Goal: Check status

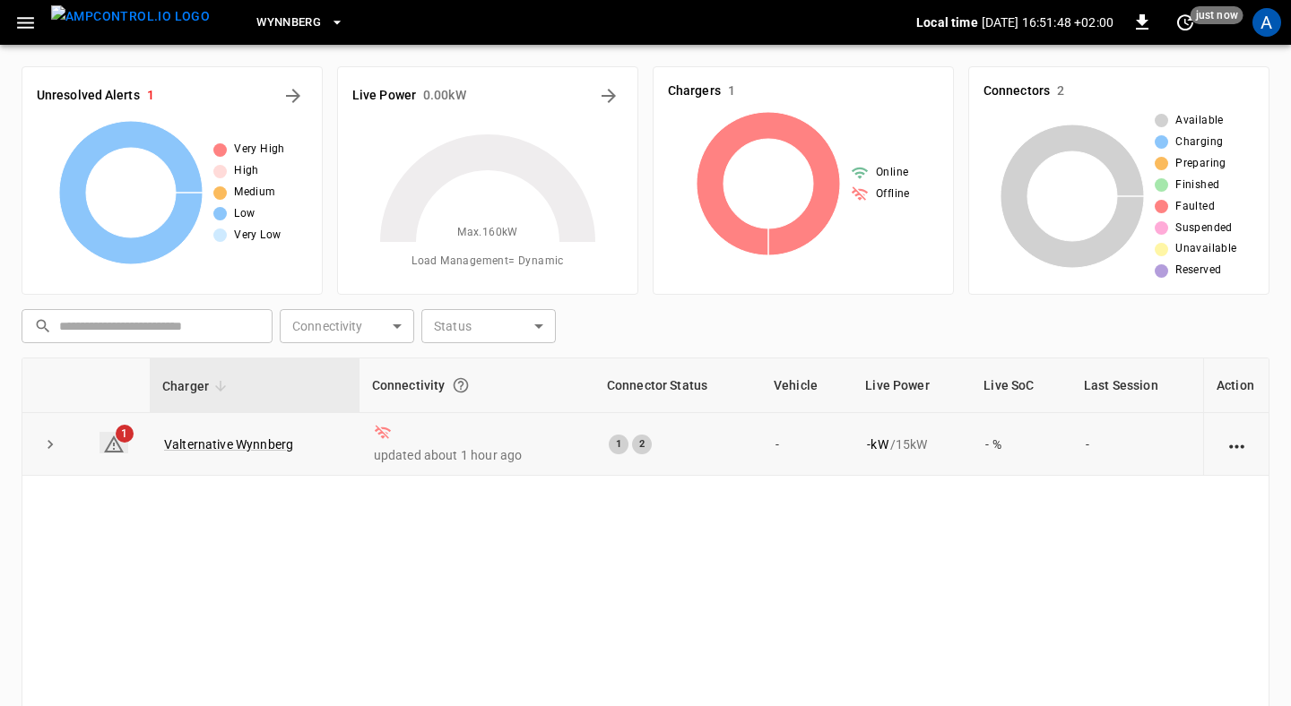
click at [118, 437] on span "1" at bounding box center [125, 434] width 18 height 18
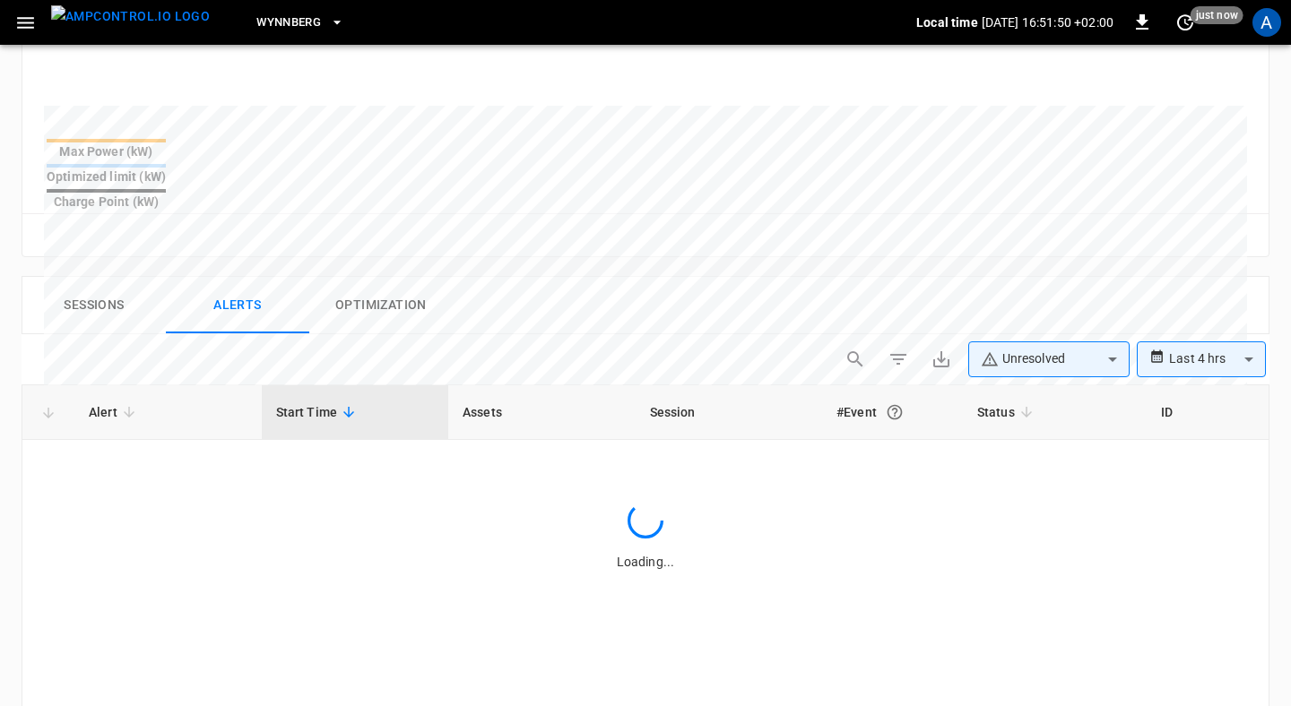
scroll to position [834, 0]
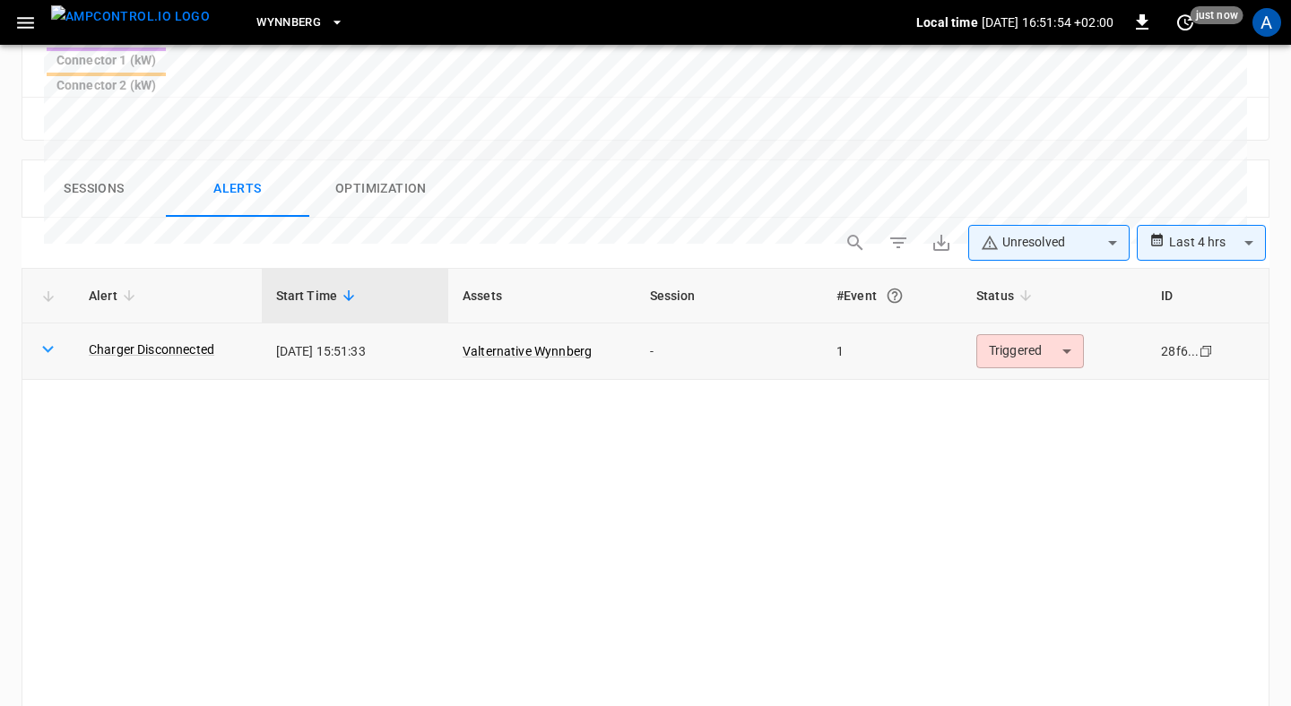
click at [1042, 273] on body "**********" at bounding box center [645, 4] width 1291 height 1677
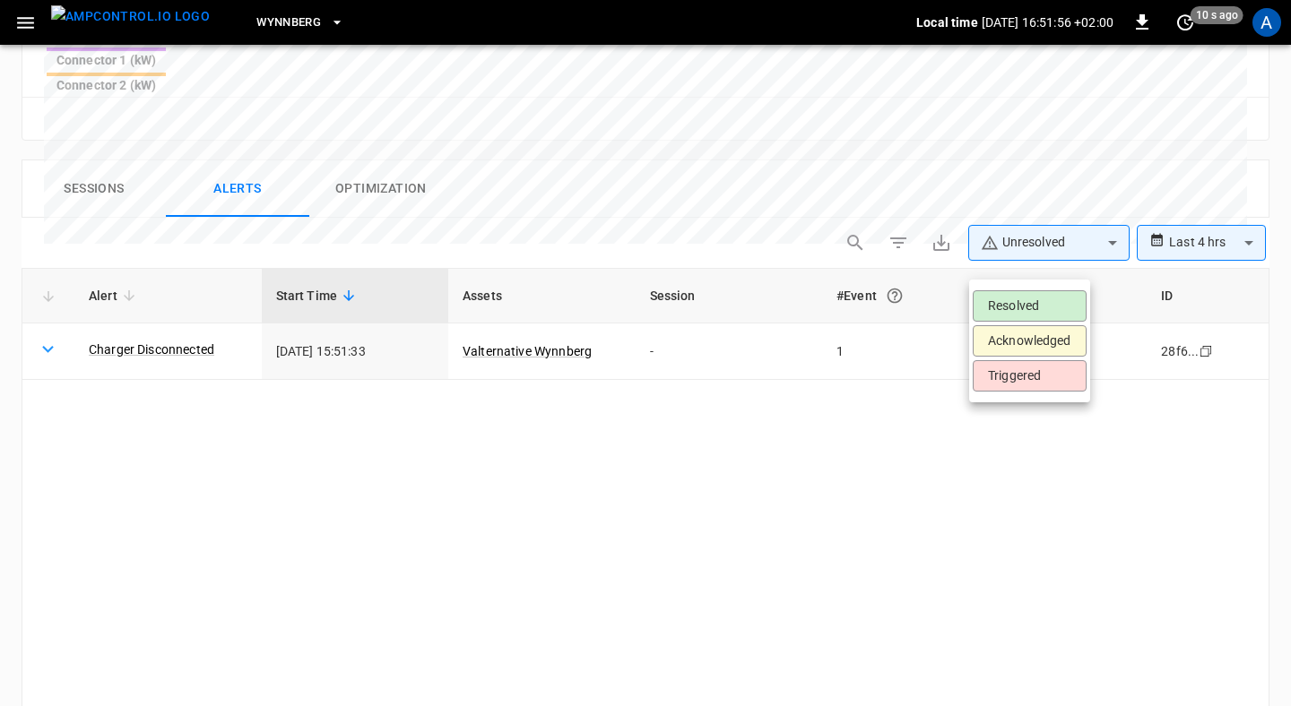
click at [998, 486] on div at bounding box center [645, 353] width 1291 height 706
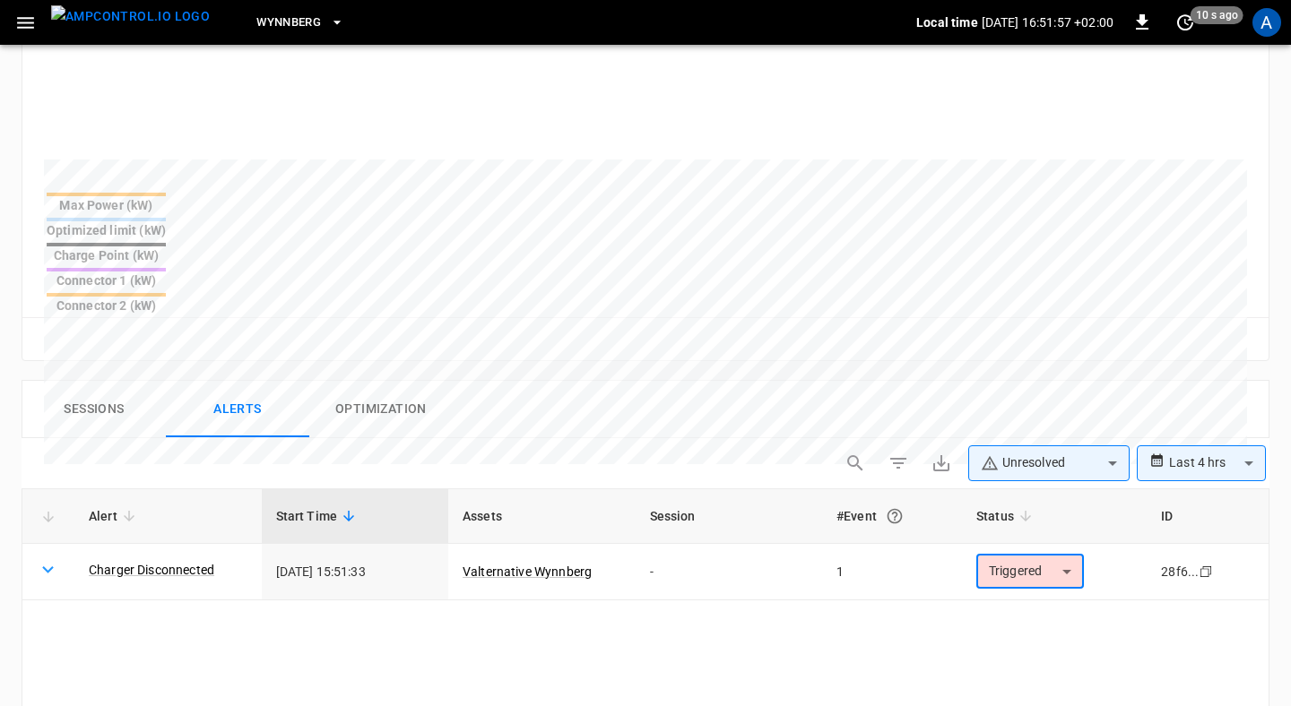
scroll to position [592, 0]
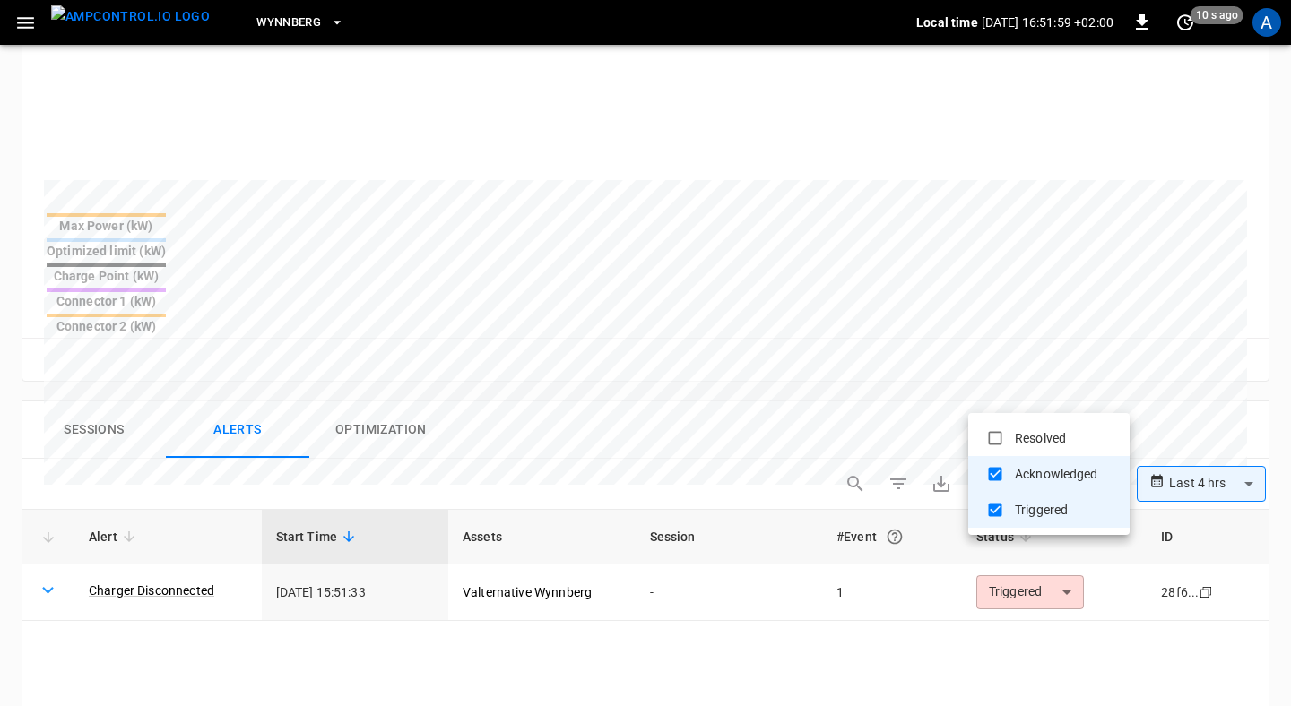
click at [1044, 397] on body "**********" at bounding box center [645, 246] width 1291 height 1677
click at [816, 372] on div at bounding box center [645, 353] width 1291 height 706
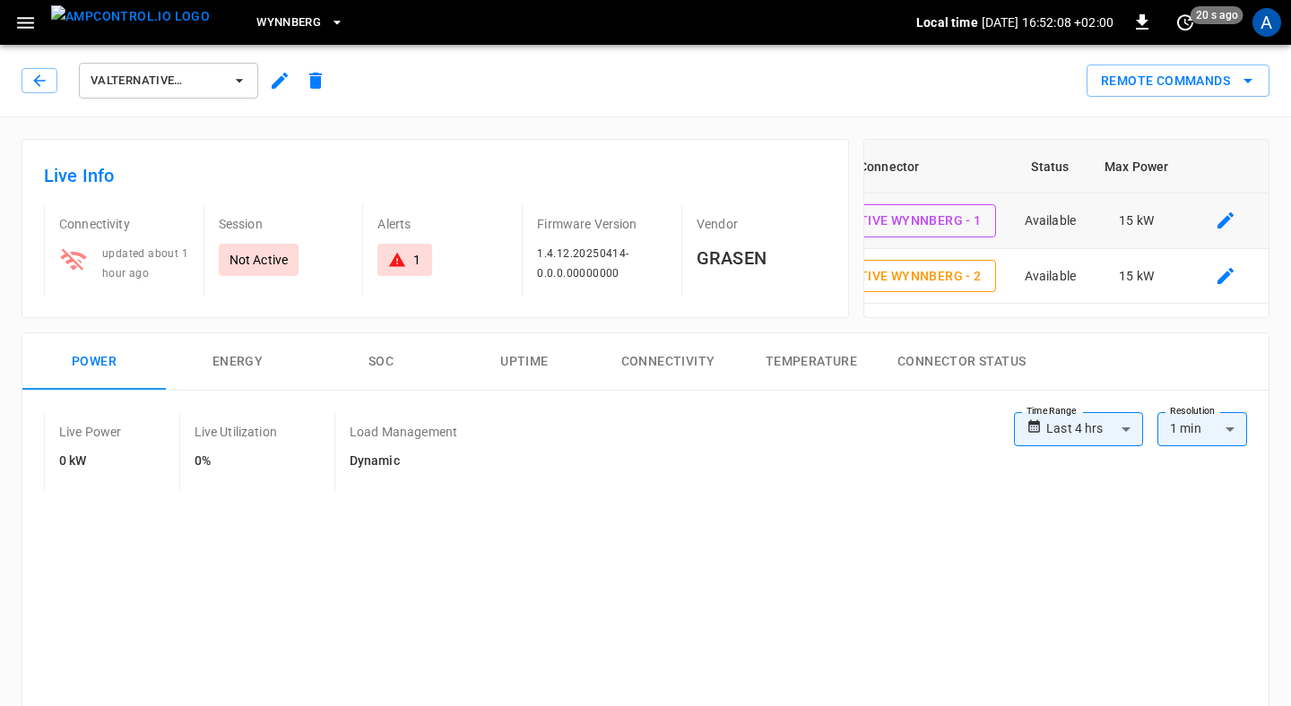
scroll to position [0, 0]
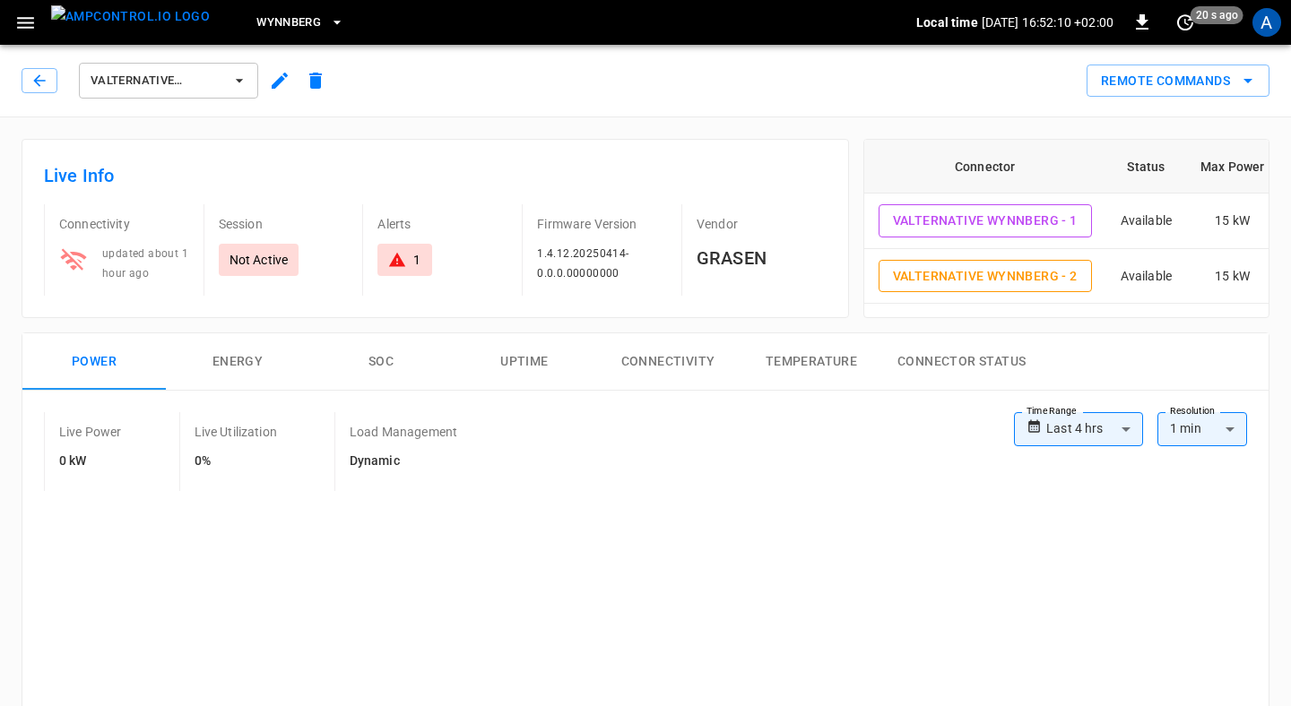
click at [276, 350] on button "Energy" at bounding box center [237, 361] width 143 height 57
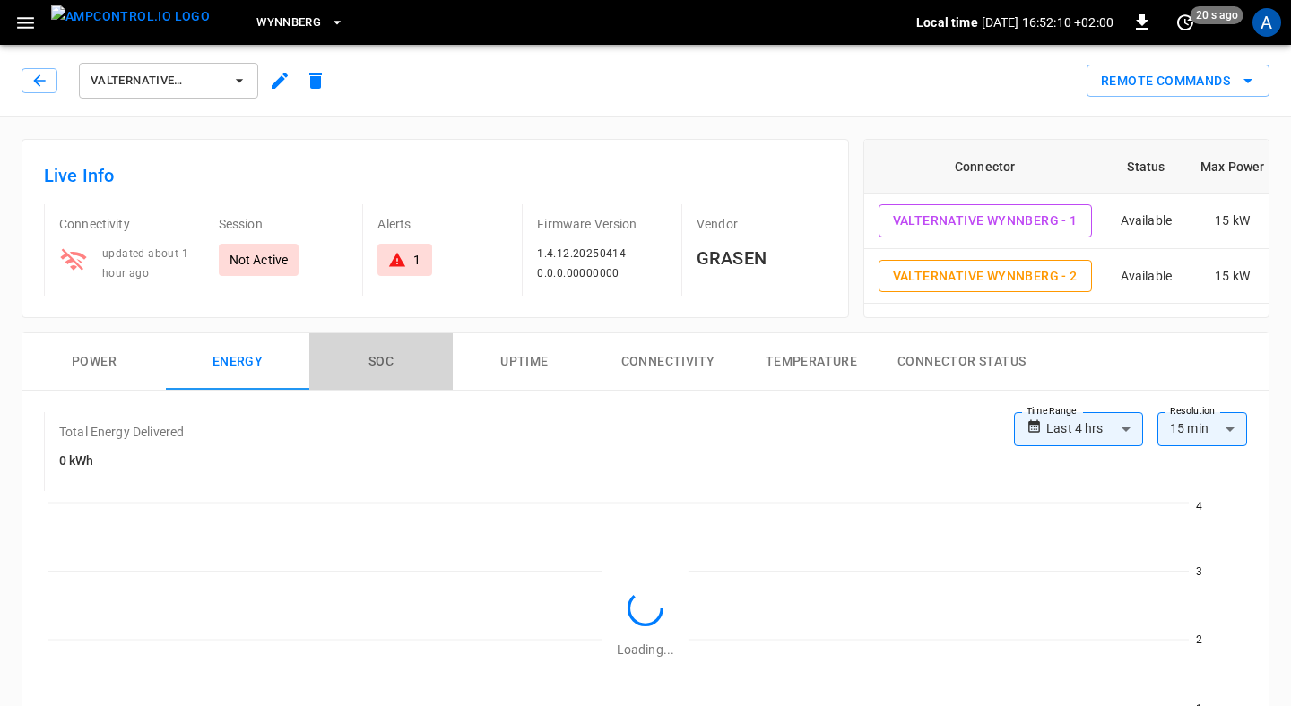
click at [394, 353] on button "SOC" at bounding box center [380, 361] width 143 height 57
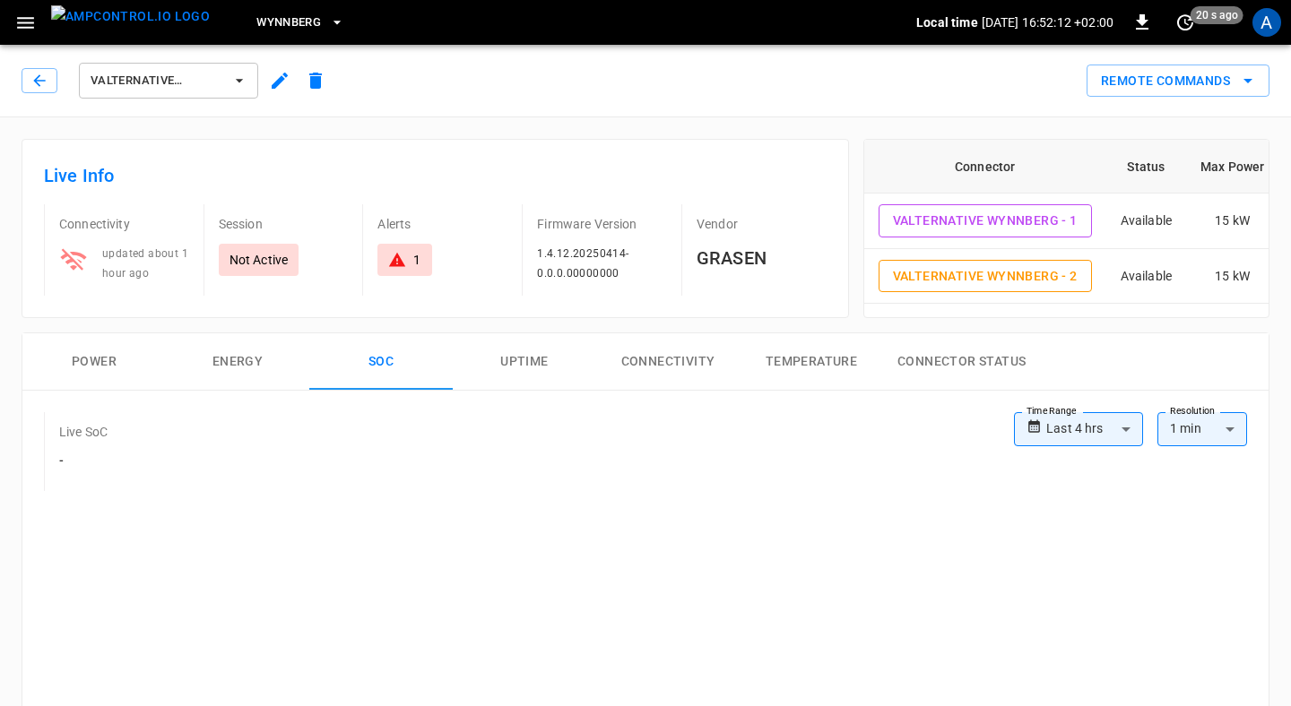
scroll to position [253, 0]
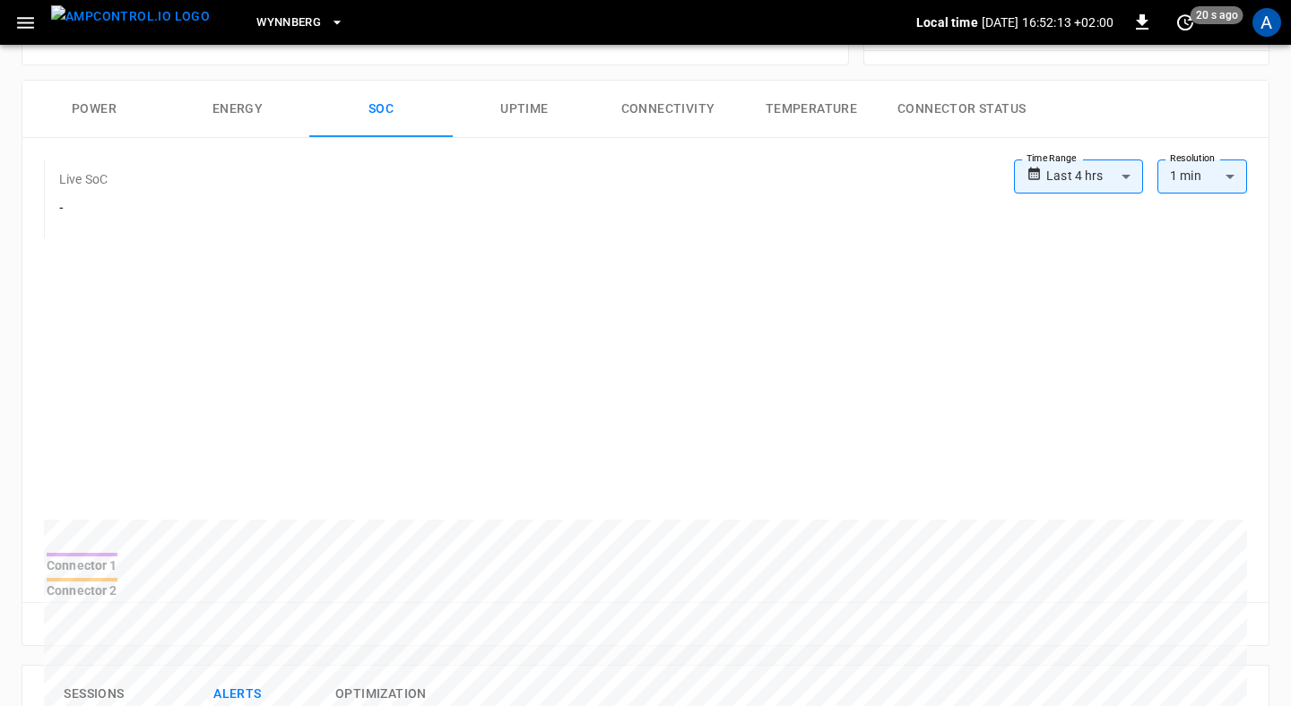
click at [497, 131] on button "Uptime" at bounding box center [524, 109] width 143 height 57
